Goal: Communication & Community: Connect with others

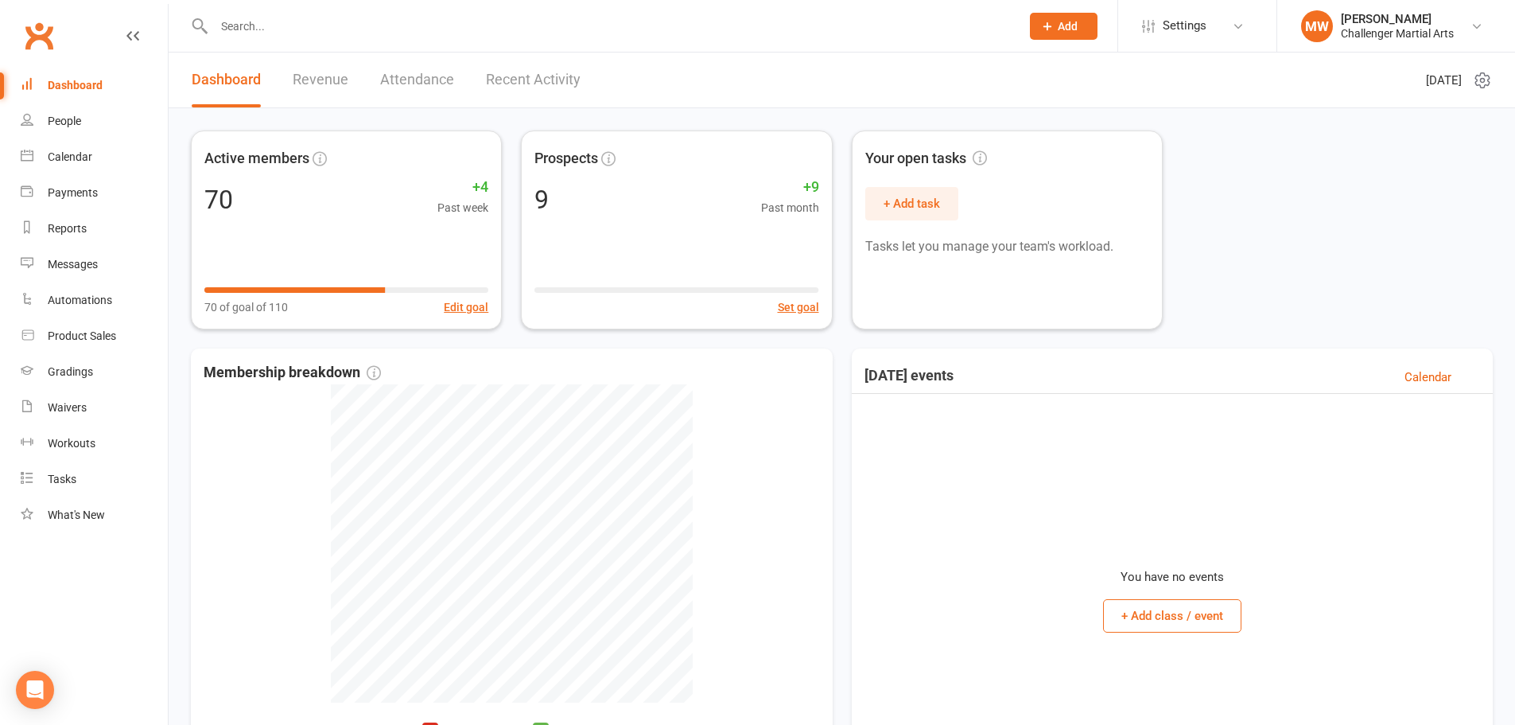
click at [1048, 23] on icon at bounding box center [1047, 26] width 14 height 14
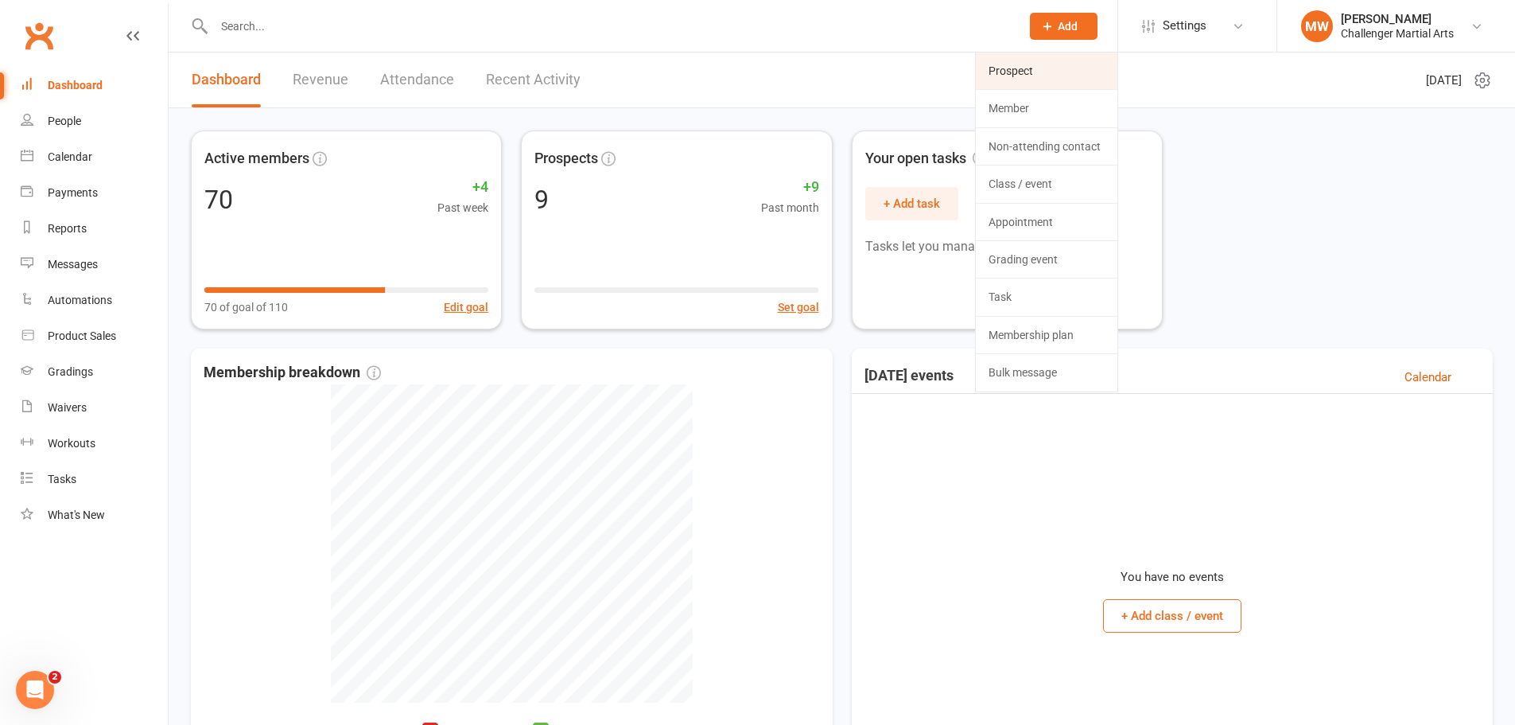
click at [1032, 71] on link "Prospect" at bounding box center [1047, 71] width 142 height 37
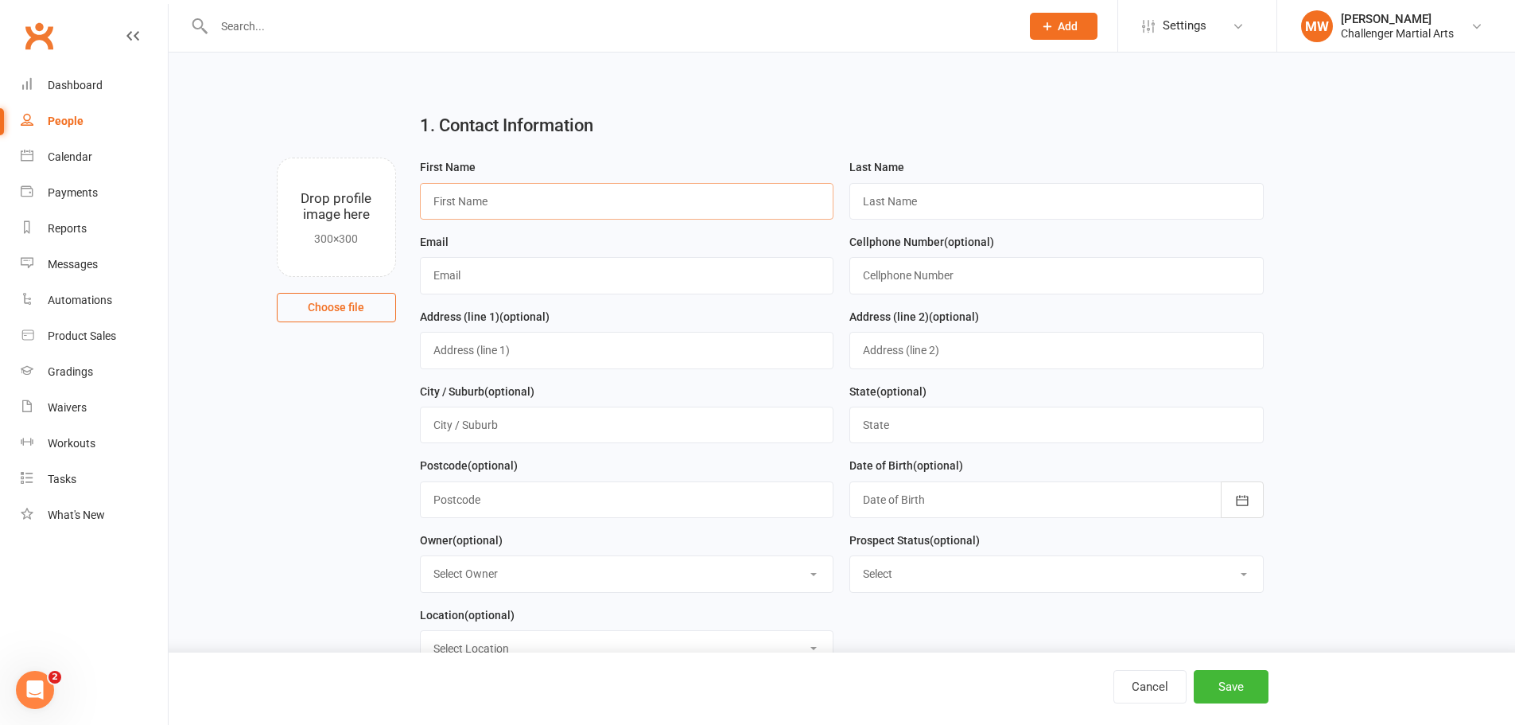
click at [469, 193] on input "text" at bounding box center [627, 201] width 414 height 37
type input "[PERSON_NAME]"
type input "w"
type input "Woo"
click at [605, 282] on input "text" at bounding box center [627, 275] width 414 height 37
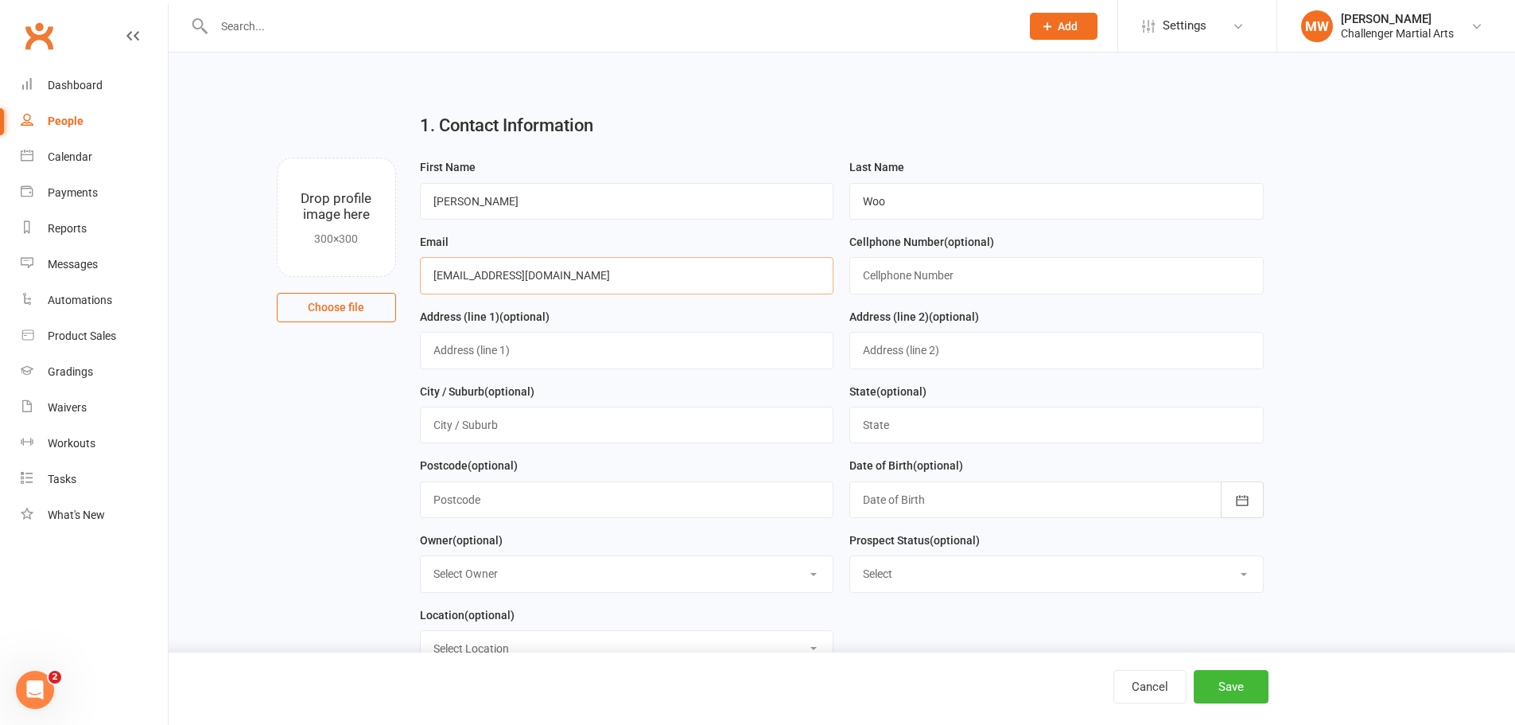
type input "[EMAIL_ADDRESS][DOMAIN_NAME]"
type input "2369995235"
click at [1239, 689] on button "Save" at bounding box center [1231, 686] width 75 height 33
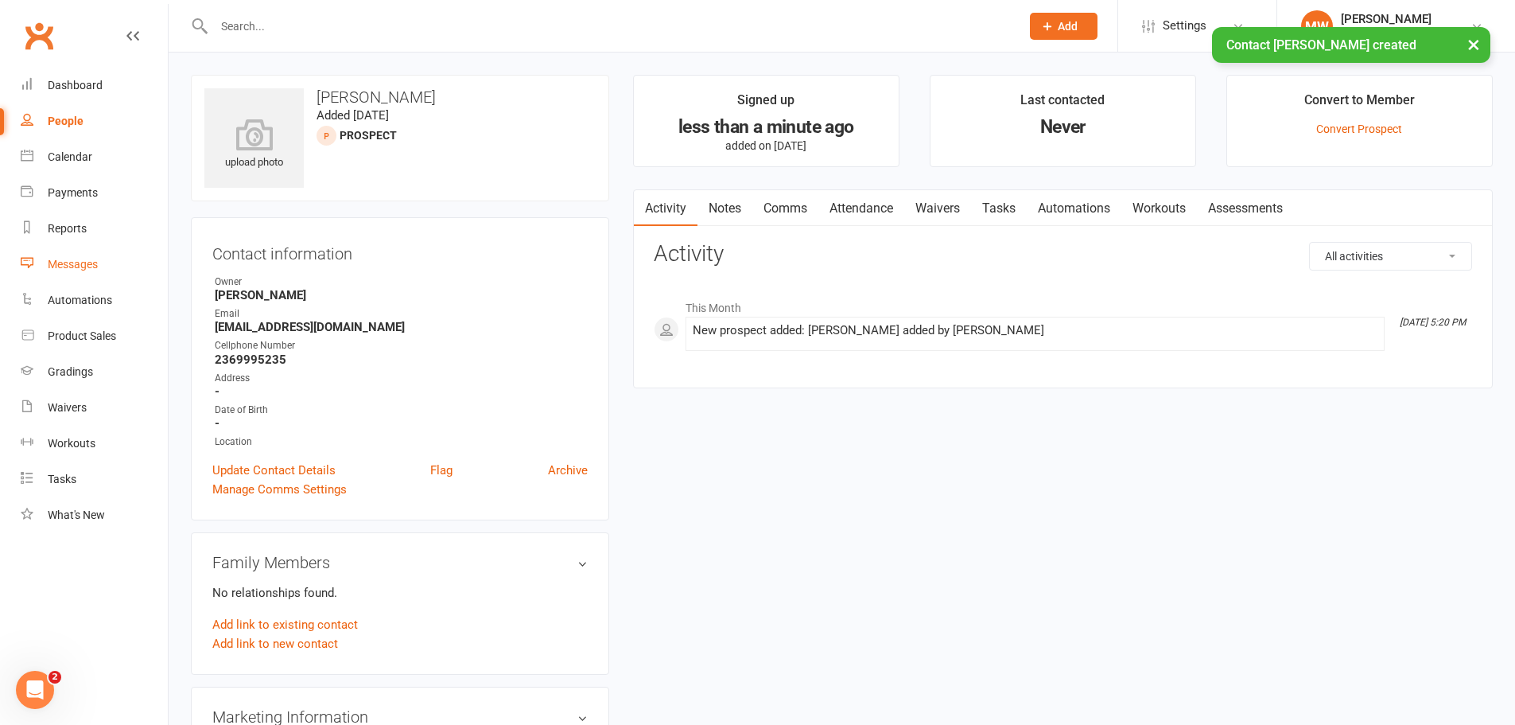
click at [76, 264] on div "Messages" at bounding box center [73, 264] width 50 height 13
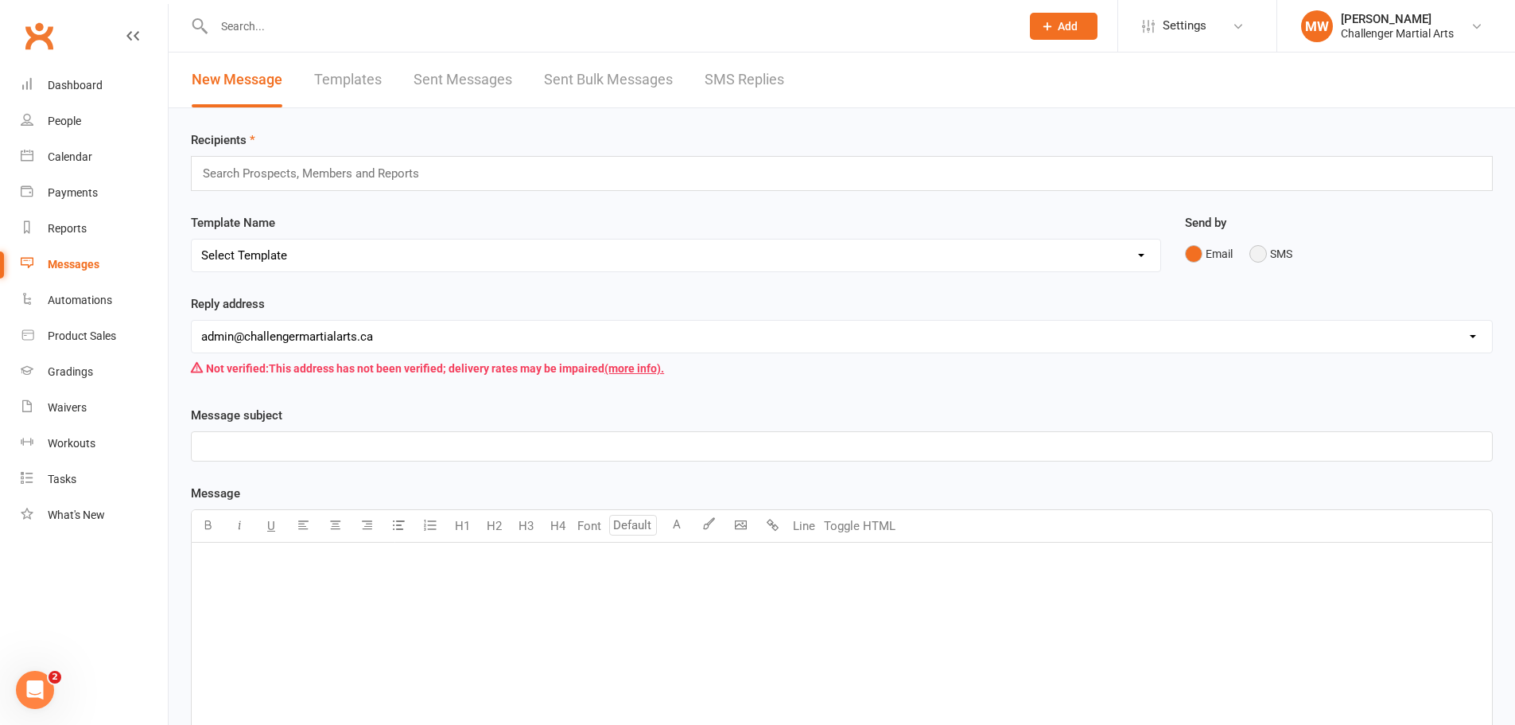
click at [1262, 251] on button "SMS" at bounding box center [1271, 254] width 43 height 30
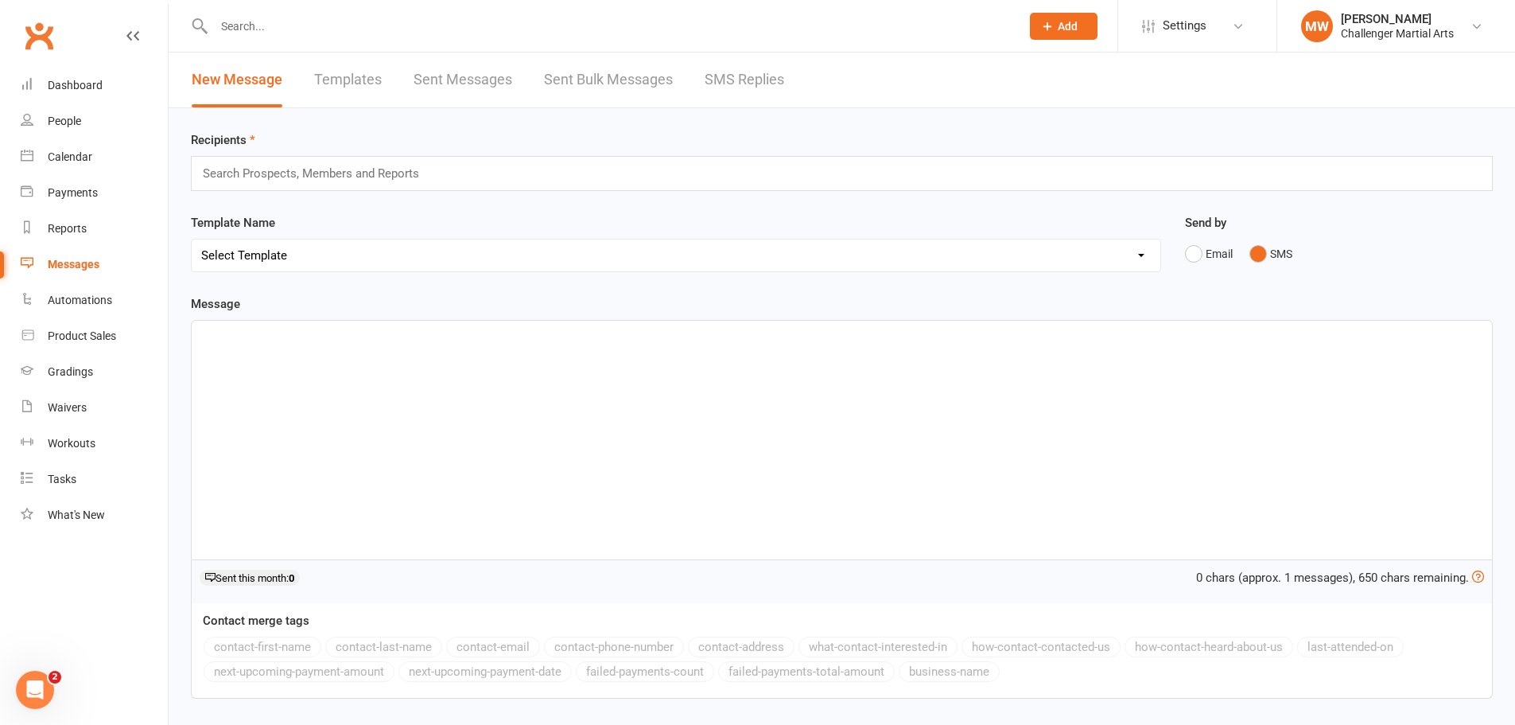
click at [385, 189] on div "Search Prospects, Members and Reports" at bounding box center [842, 173] width 1302 height 35
type input "j"
type input "[PERSON_NAME]"
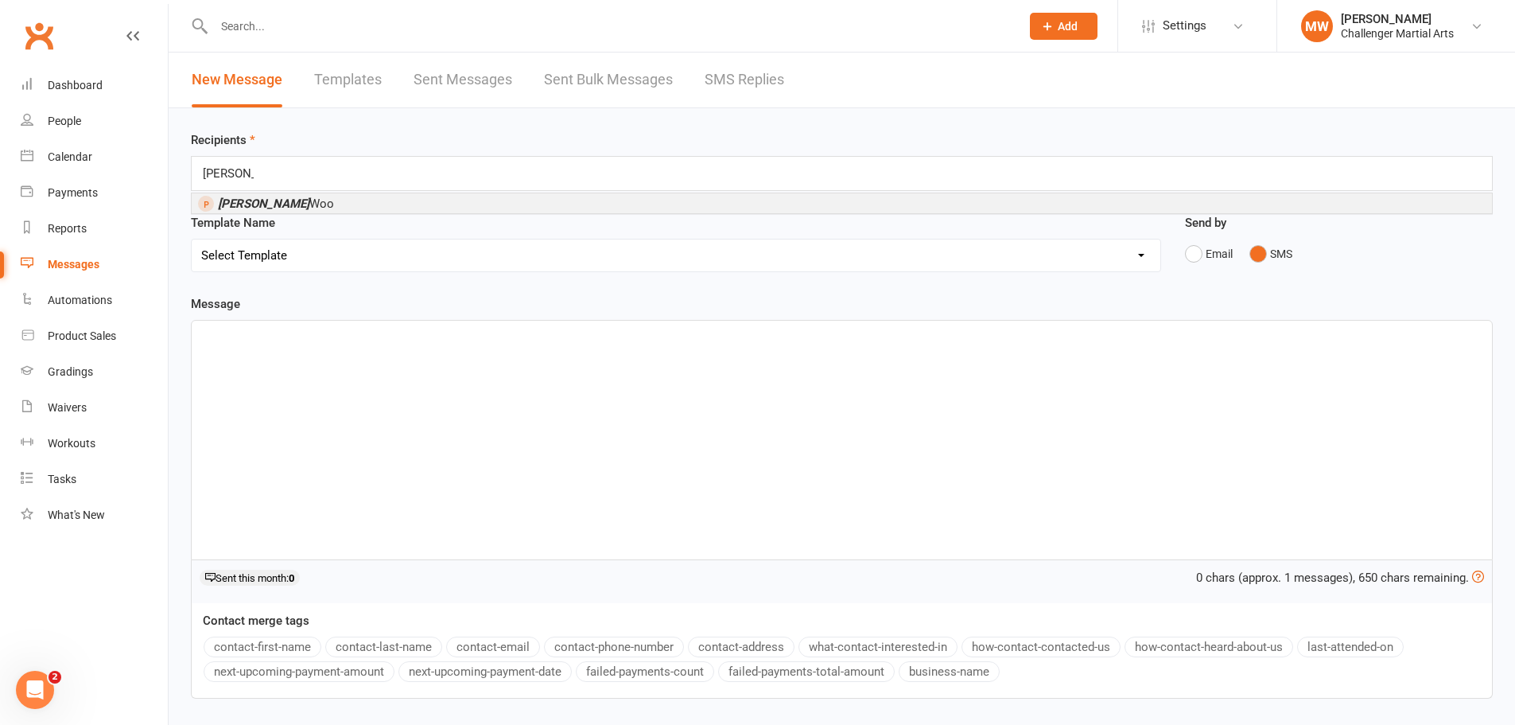
click at [293, 396] on div "﻿" at bounding box center [842, 440] width 1301 height 239
click at [261, 206] on span "[PERSON_NAME]" at bounding box center [276, 203] width 116 height 14
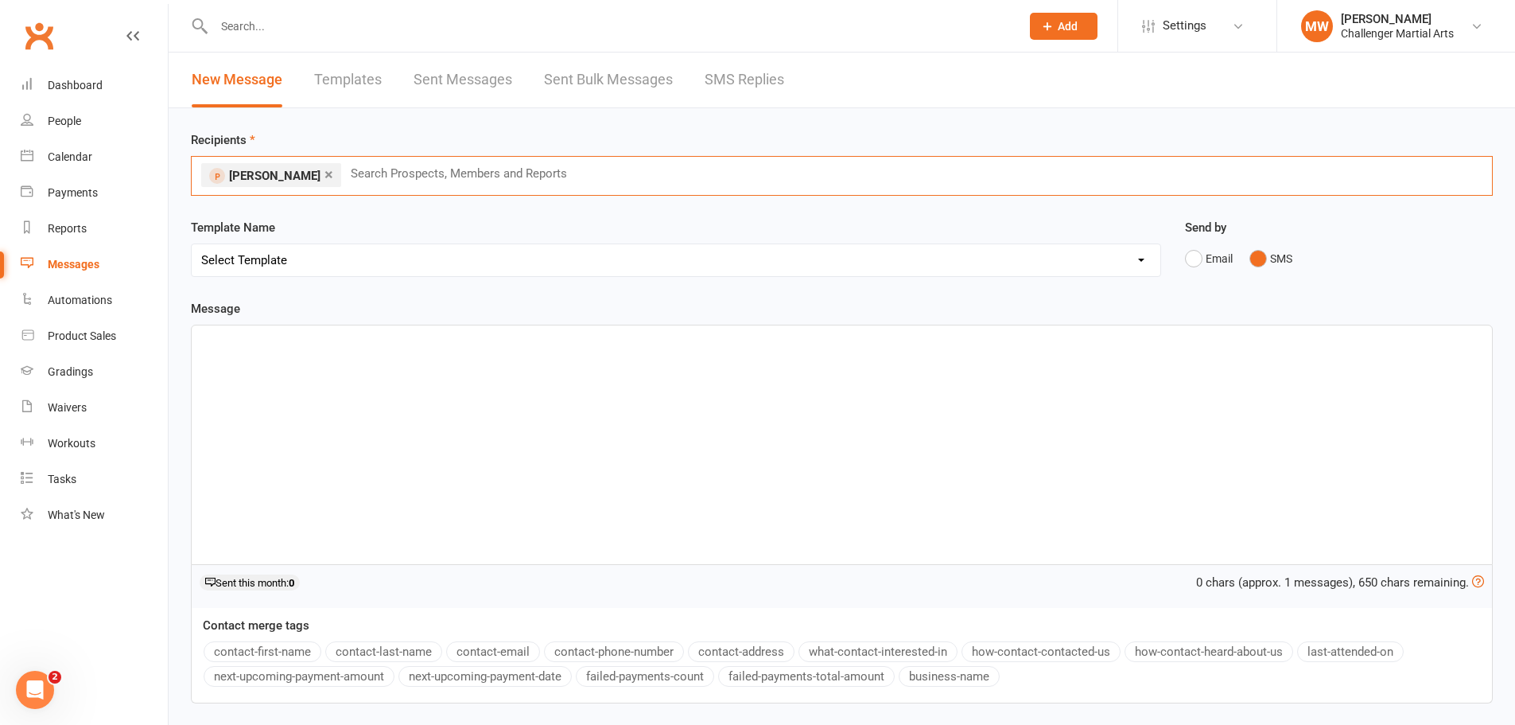
click at [258, 369] on div "﻿" at bounding box center [842, 444] width 1301 height 239
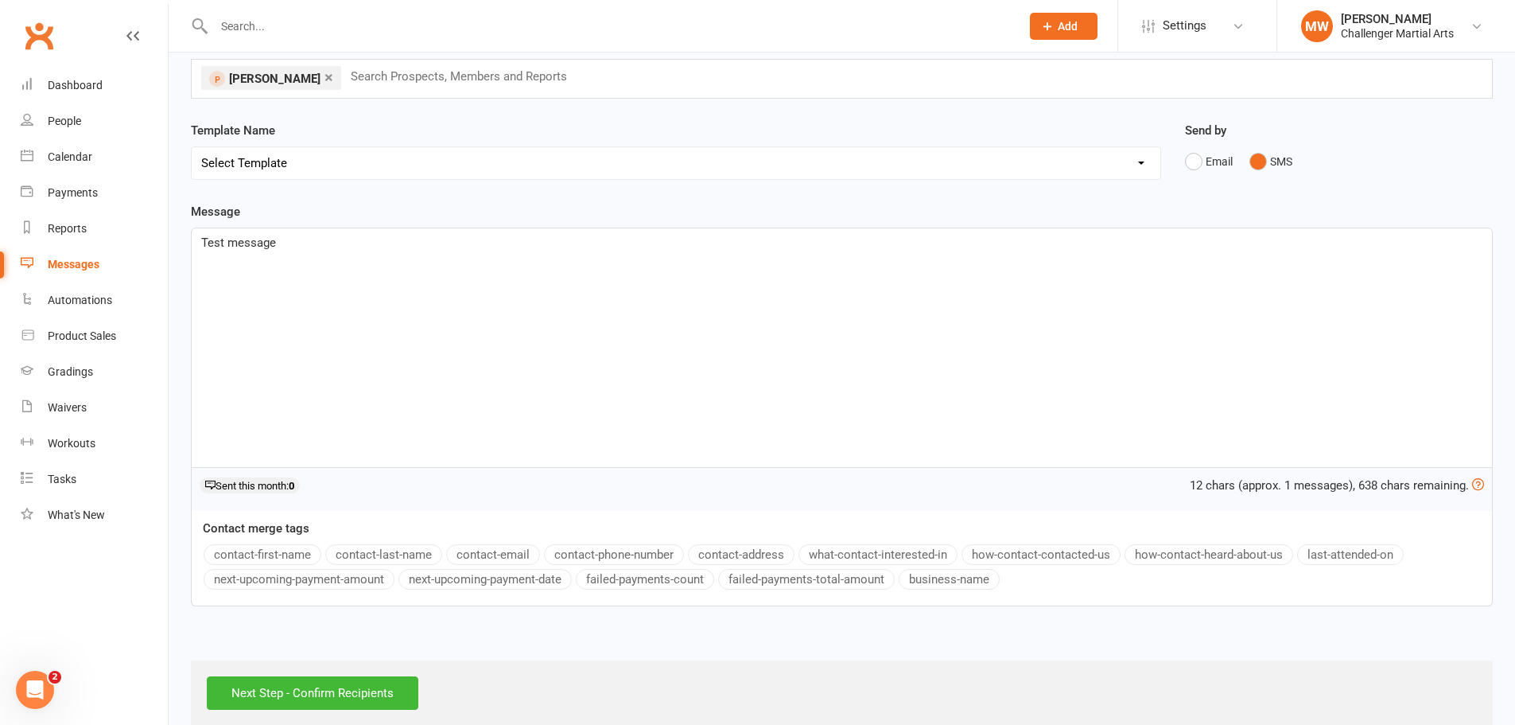
scroll to position [121, 0]
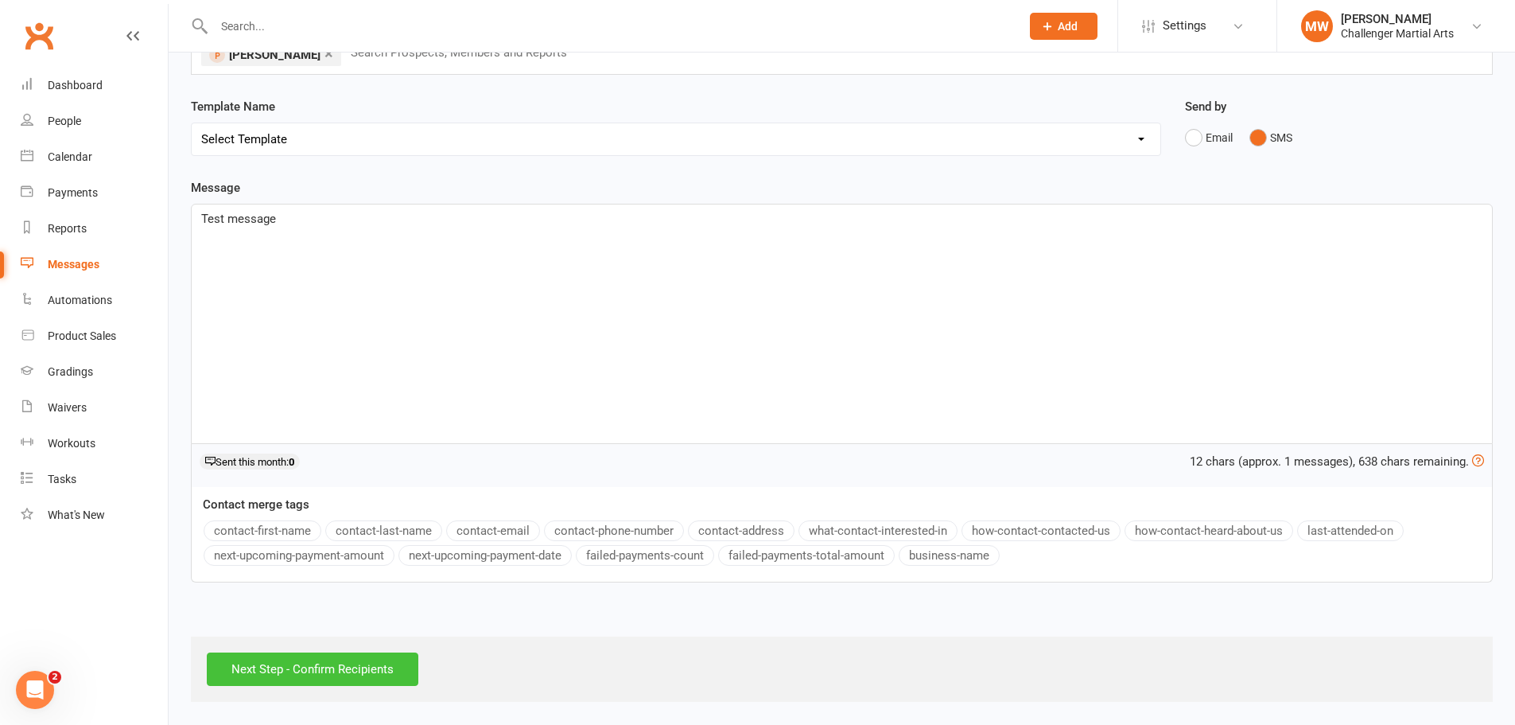
click at [331, 676] on input "Next Step - Confirm Recipients" at bounding box center [313, 668] width 212 height 33
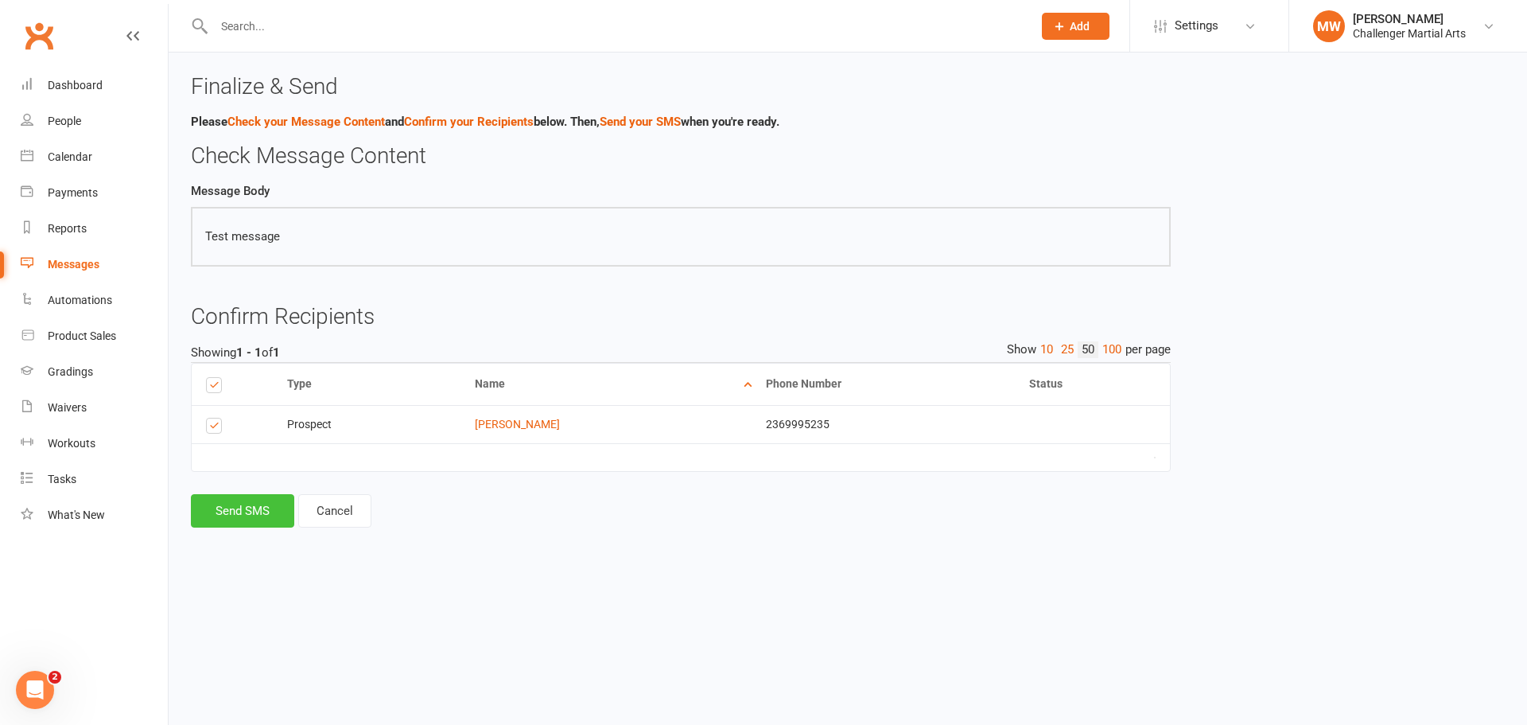
click at [228, 504] on button "Send SMS" at bounding box center [242, 510] width 103 height 33
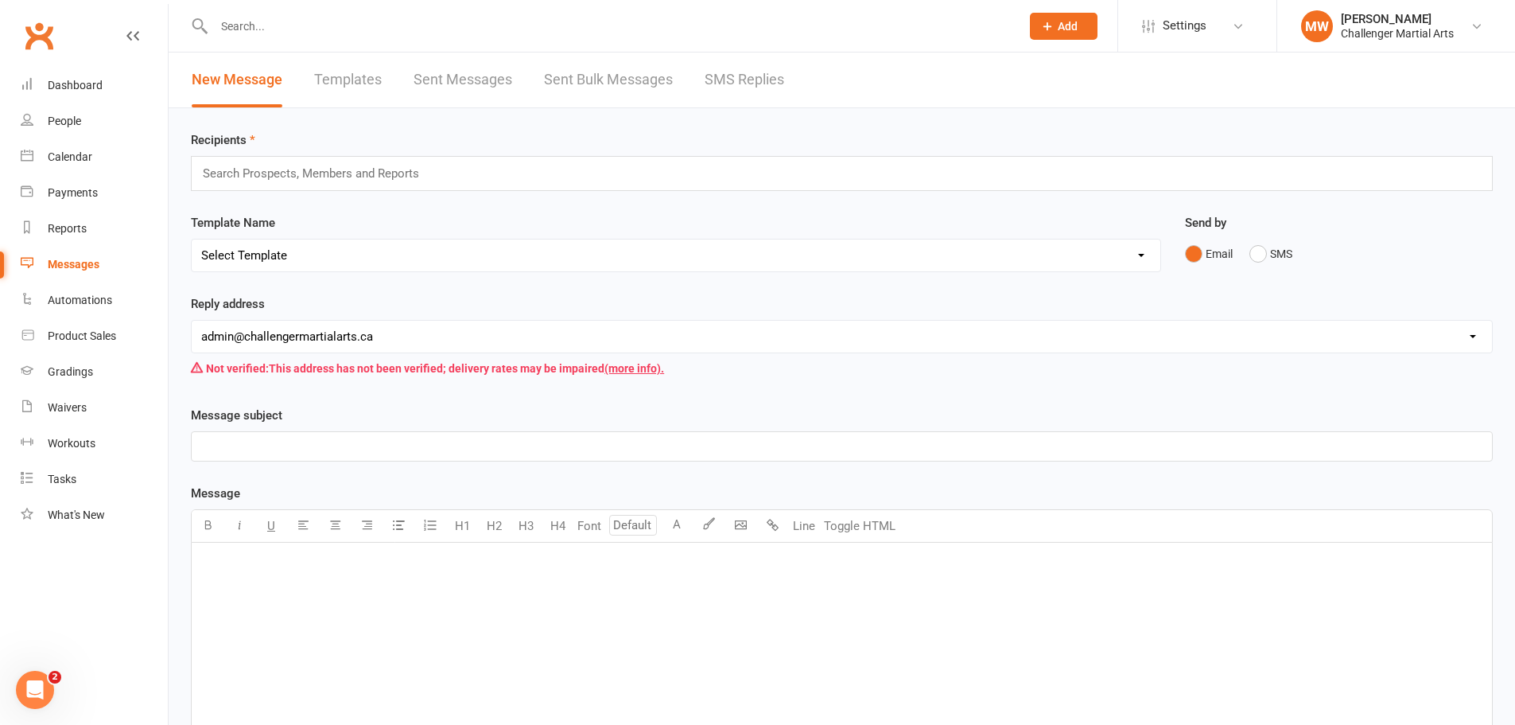
click at [449, 80] on link "Sent Messages" at bounding box center [463, 80] width 99 height 55
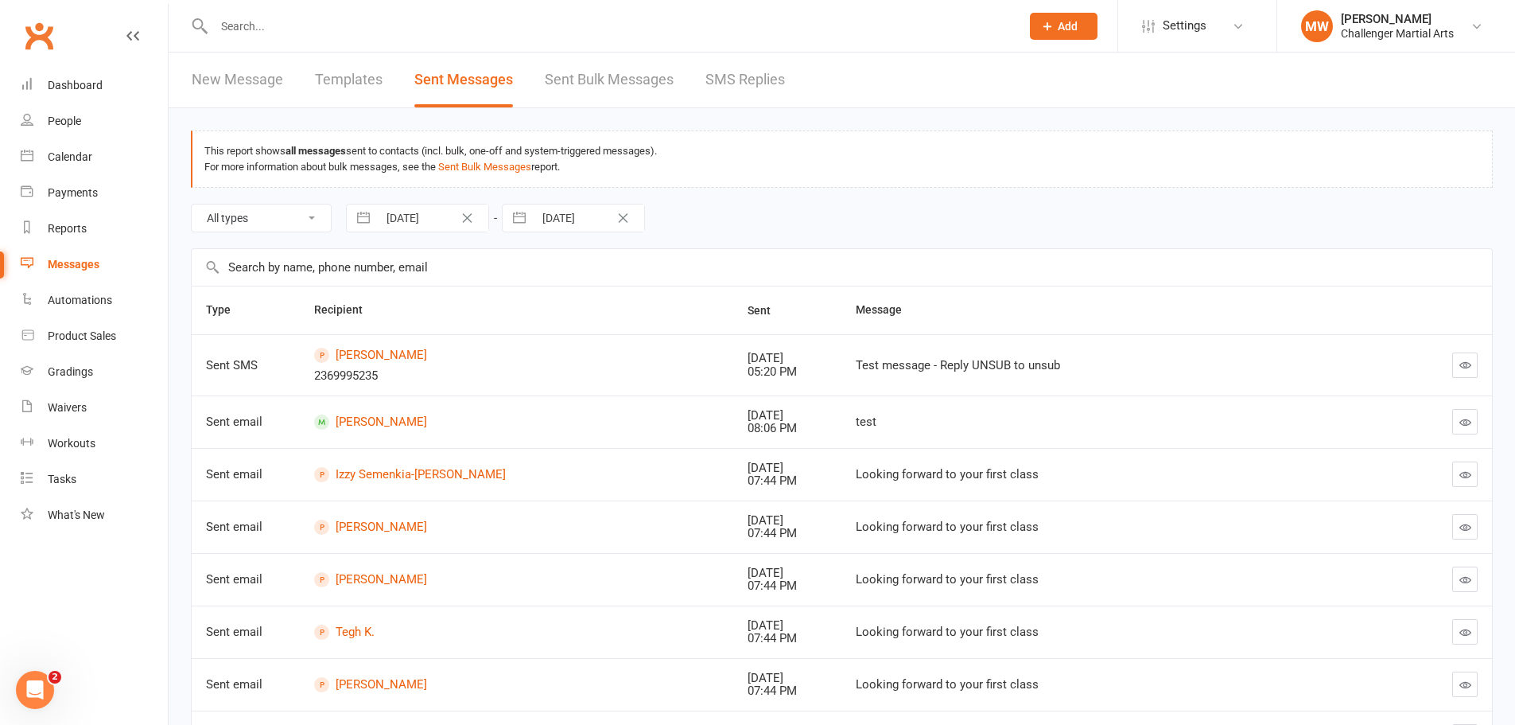
click at [590, 77] on link "Sent Bulk Messages" at bounding box center [609, 80] width 129 height 55
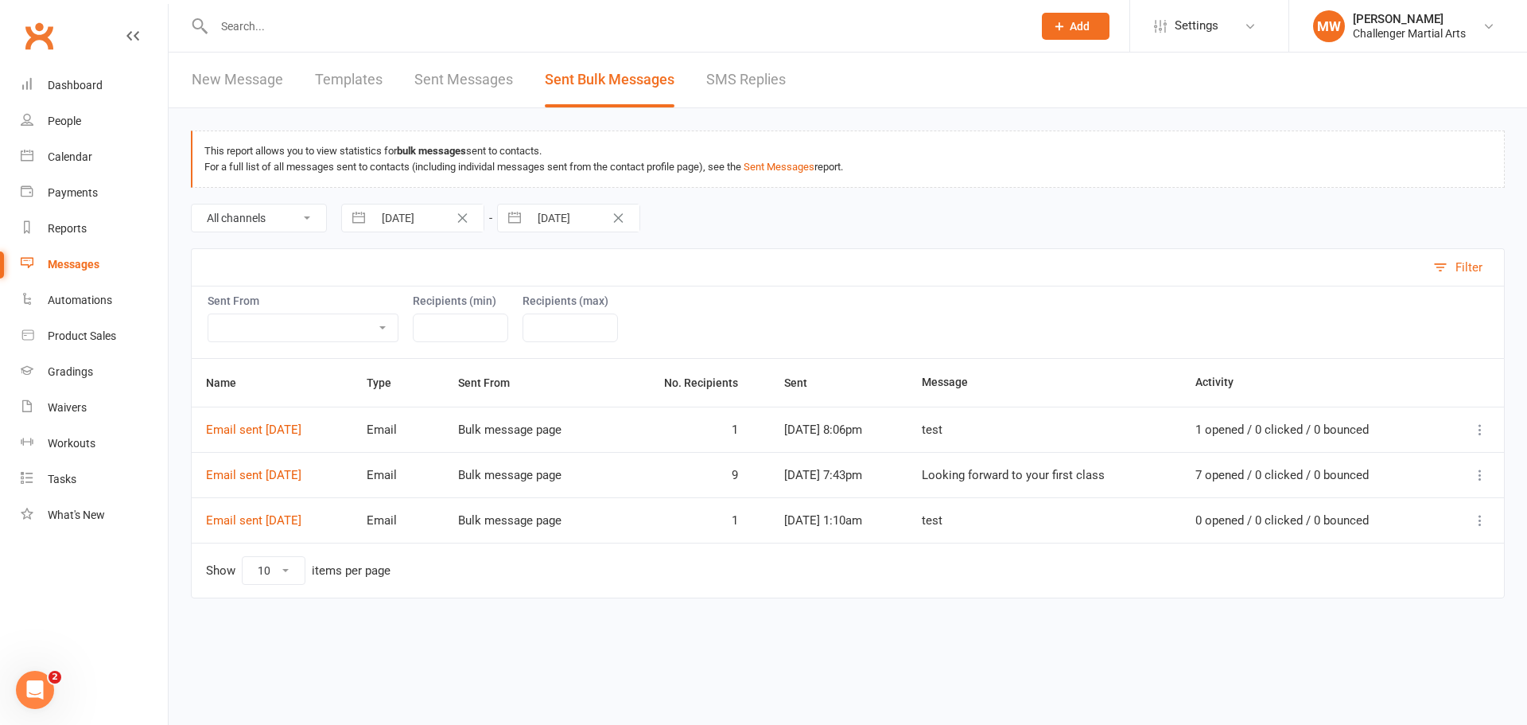
click at [752, 71] on link "SMS Replies" at bounding box center [746, 80] width 80 height 55
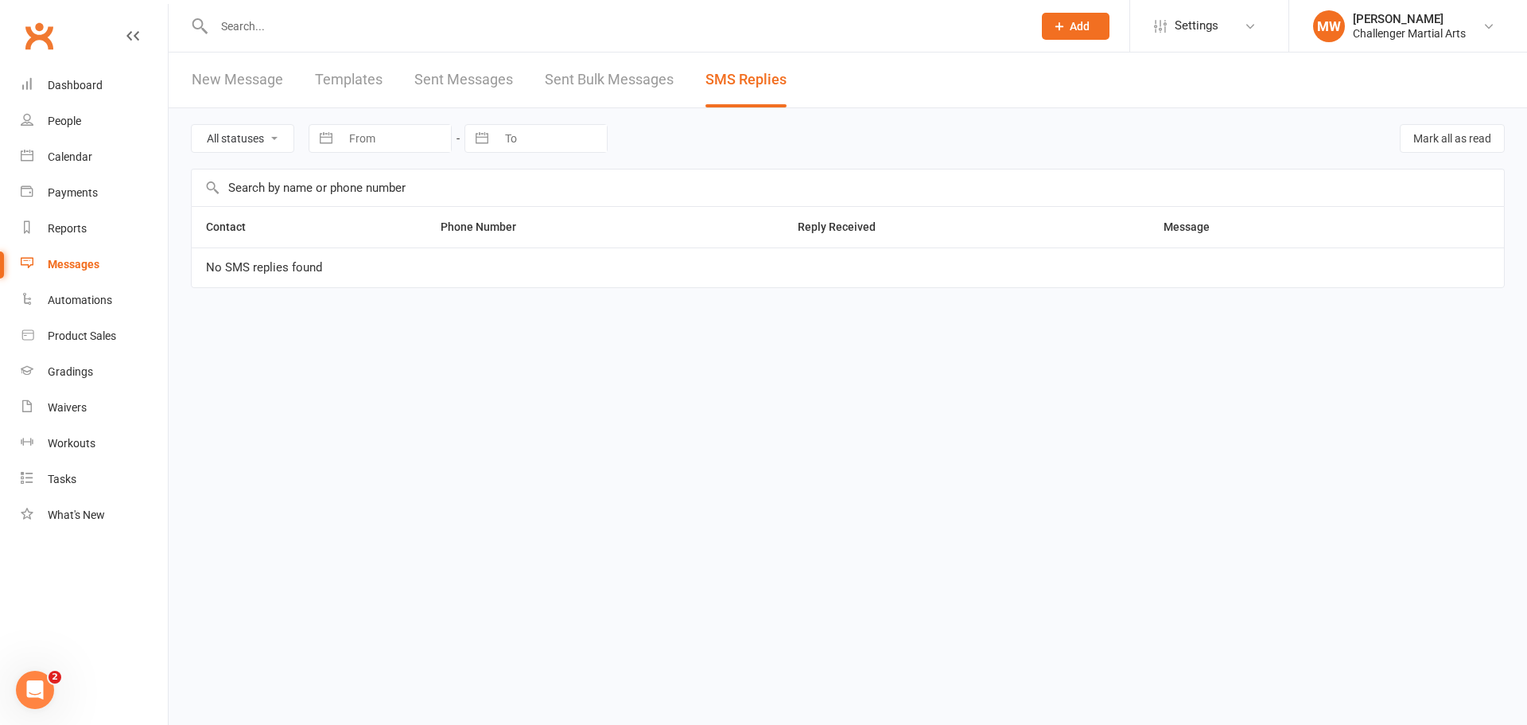
click at [235, 82] on link "New Message" at bounding box center [237, 80] width 91 height 55
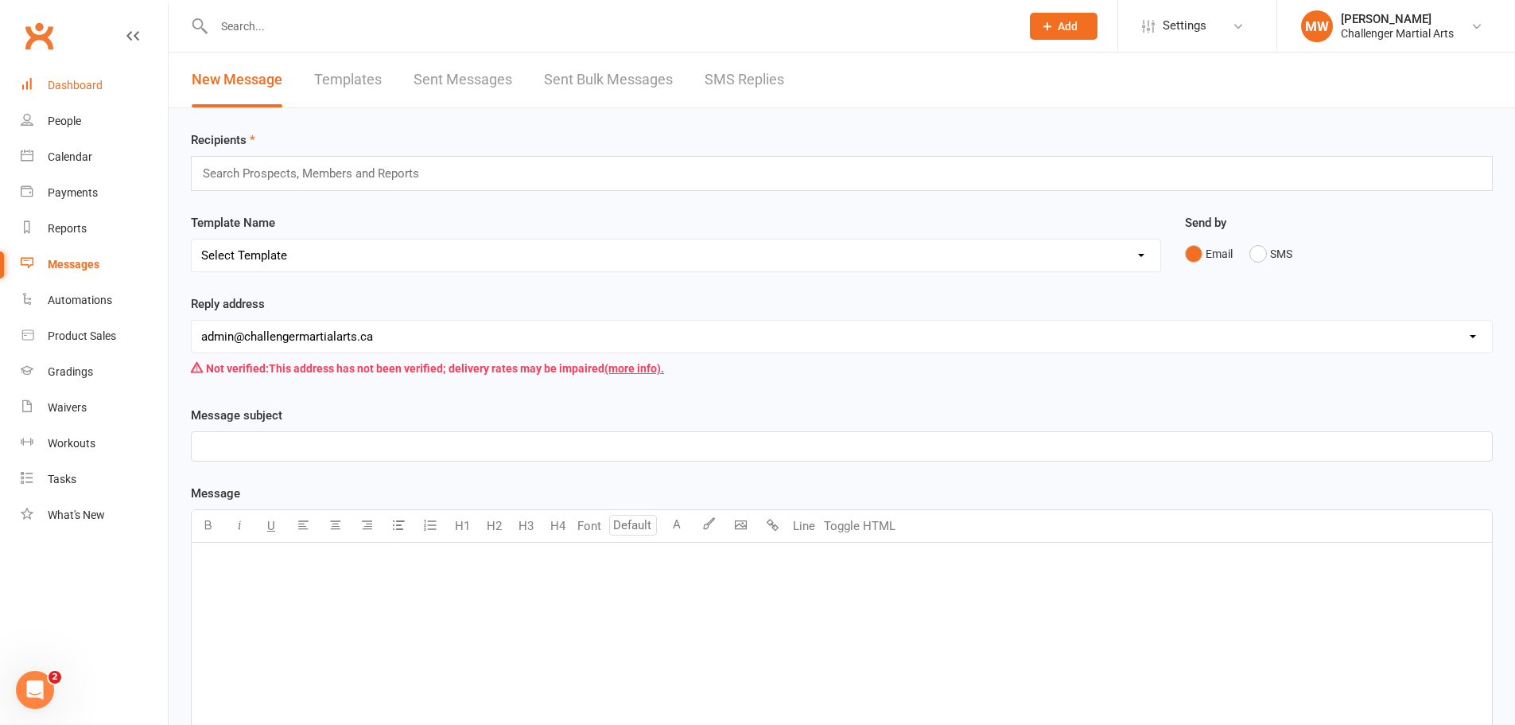
click at [60, 78] on link "Dashboard" at bounding box center [94, 86] width 147 height 36
